Goal: Navigation & Orientation: Find specific page/section

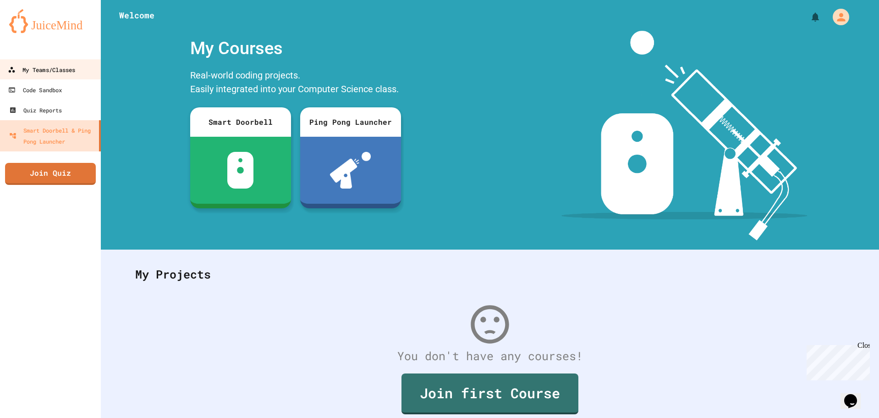
click at [62, 77] on link "My Teams/Classes" at bounding box center [51, 69] width 104 height 21
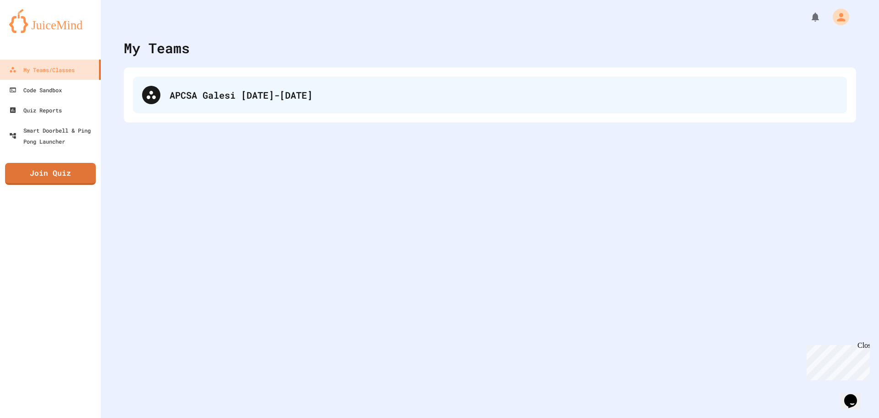
click at [215, 99] on div "APCSA Galesi [DATE]-[DATE]" at bounding box center [504, 95] width 668 height 14
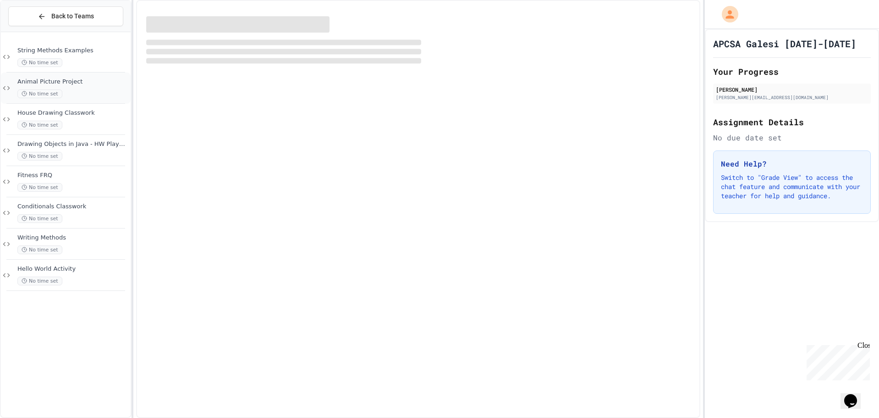
click at [80, 88] on div "Animal Picture Project No time set" at bounding box center [72, 88] width 111 height 20
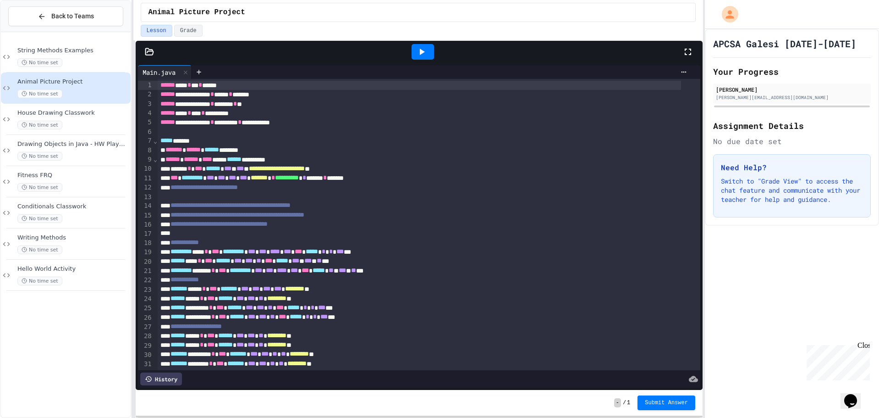
click at [687, 57] on icon at bounding box center [688, 51] width 11 height 11
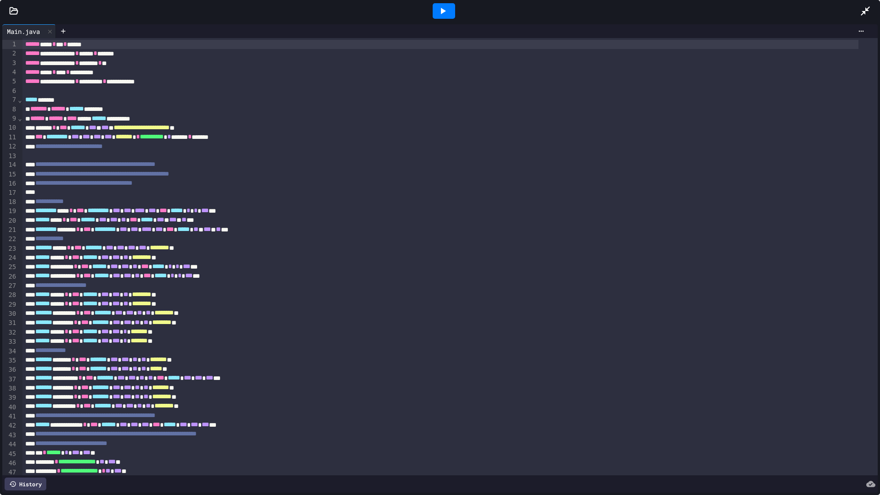
click at [866, 9] on icon at bounding box center [865, 10] width 9 height 9
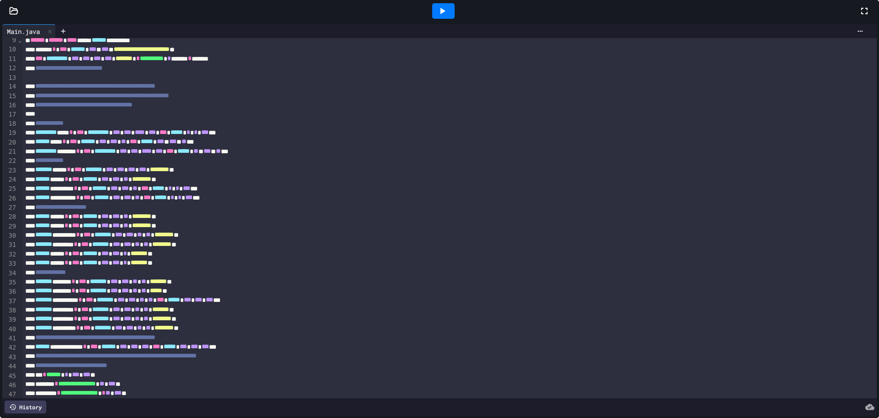
scroll to position [92, 0]
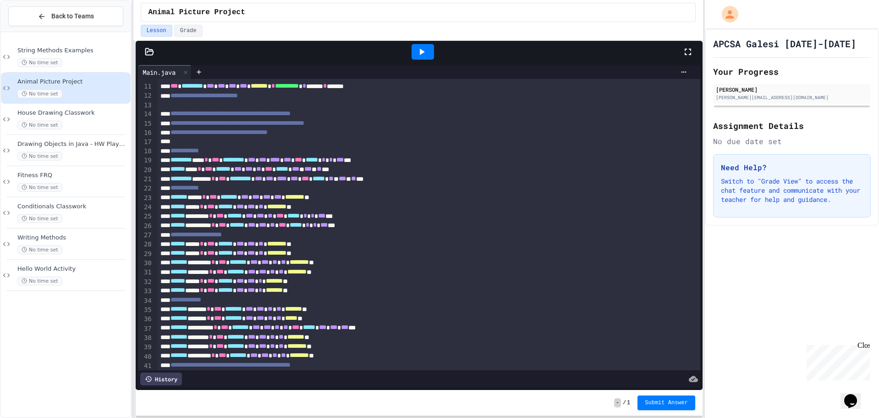
click at [753, 199] on p "Switch to "Grade View" to access the chat feature and communicate with your tea…" at bounding box center [792, 190] width 142 height 28
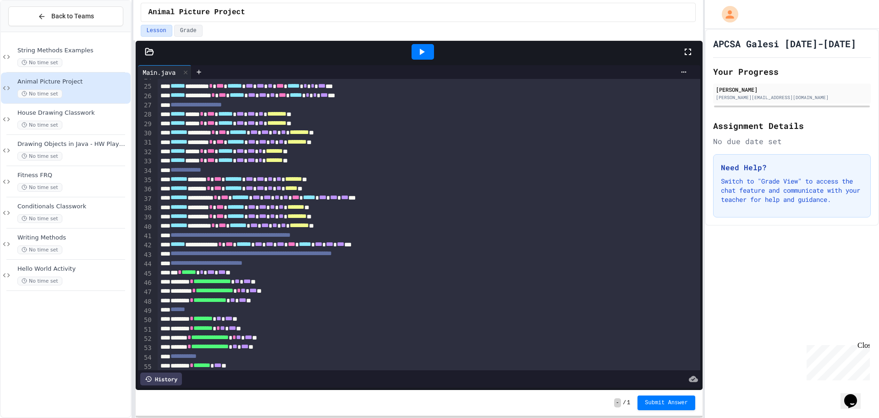
scroll to position [85, 0]
